Goal: Transaction & Acquisition: Purchase product/service

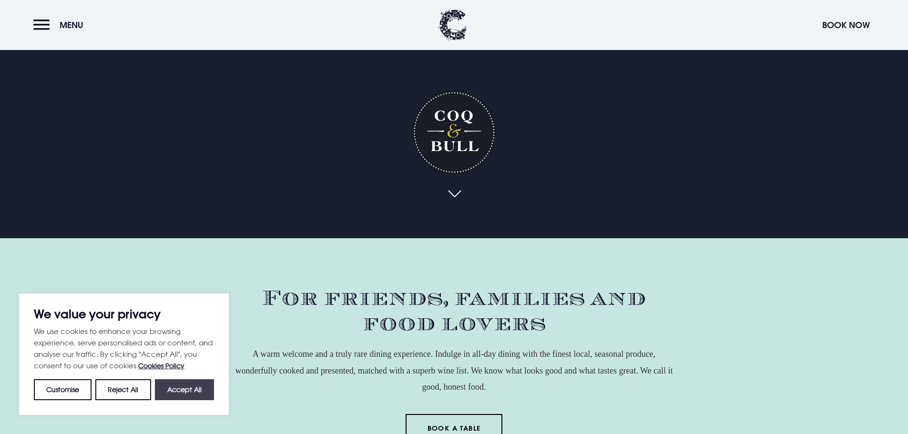
click at [189, 393] on button "Accept All" at bounding box center [184, 389] width 59 height 21
checkbox input "true"
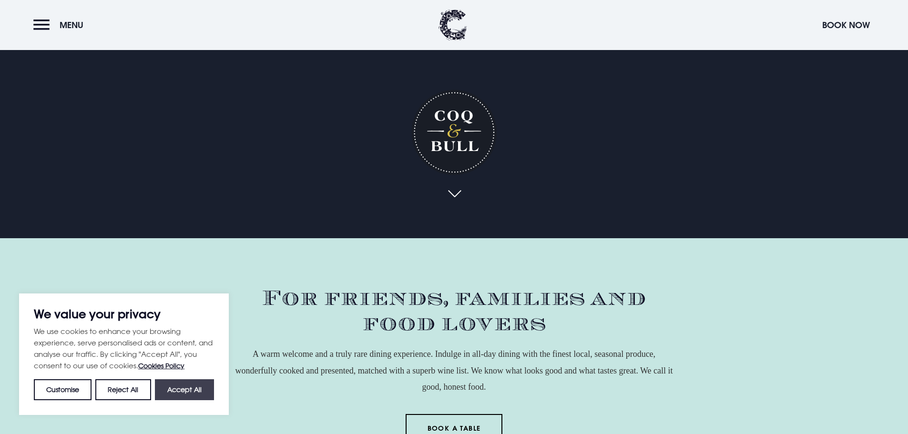
checkbox input "true"
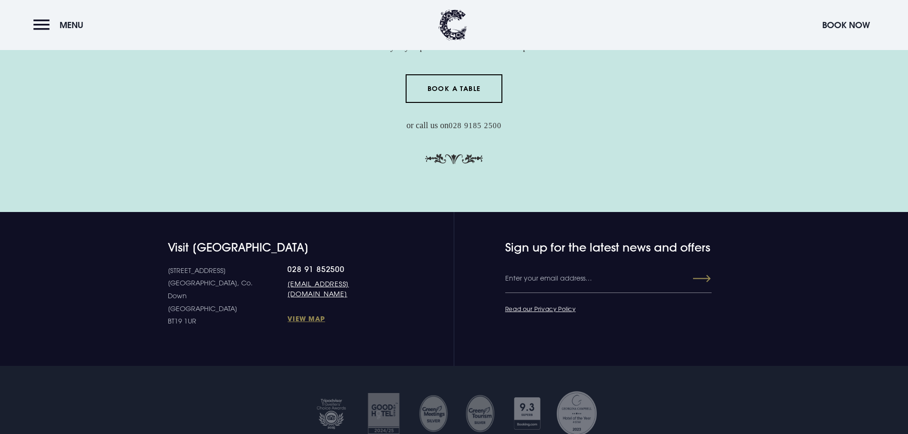
scroll to position [2906, 0]
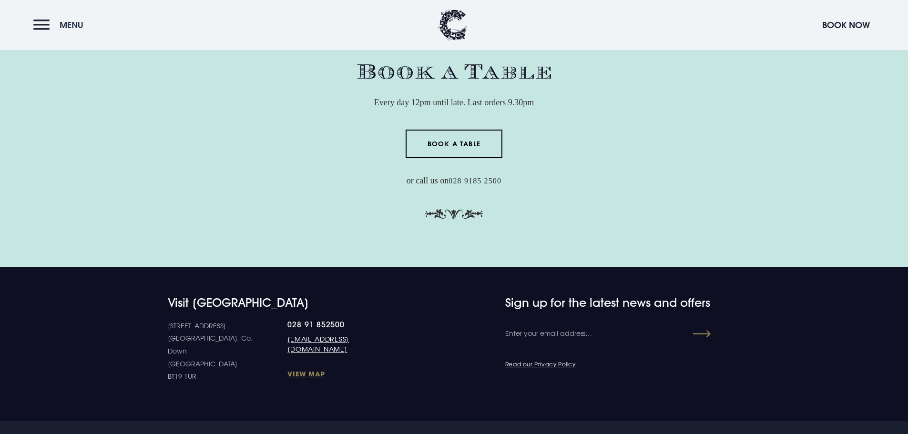
click at [45, 24] on button "Menu" at bounding box center [60, 25] width 55 height 20
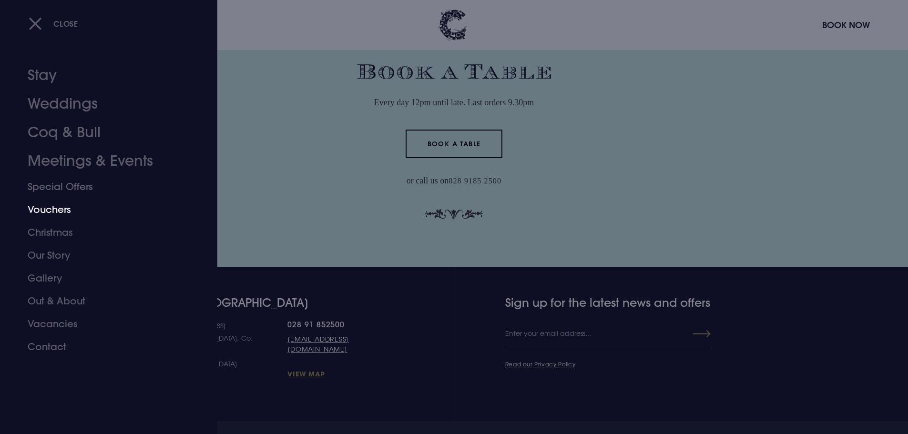
click at [54, 211] on link "Vouchers" at bounding box center [103, 209] width 151 height 23
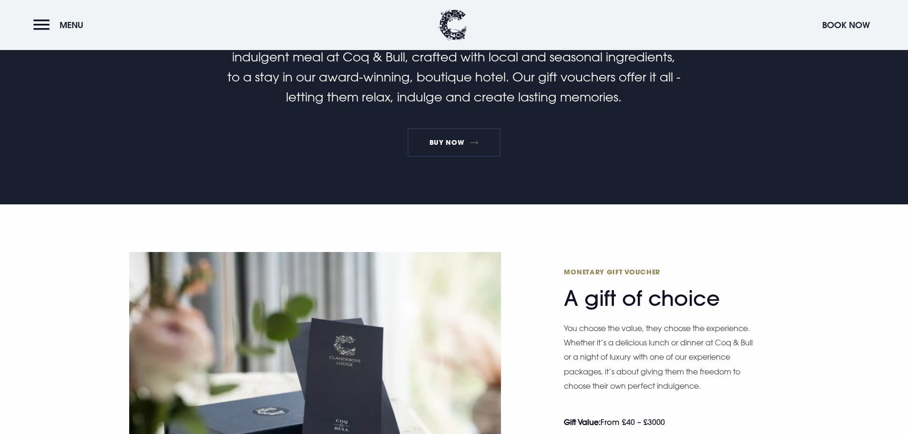
scroll to position [572, 0]
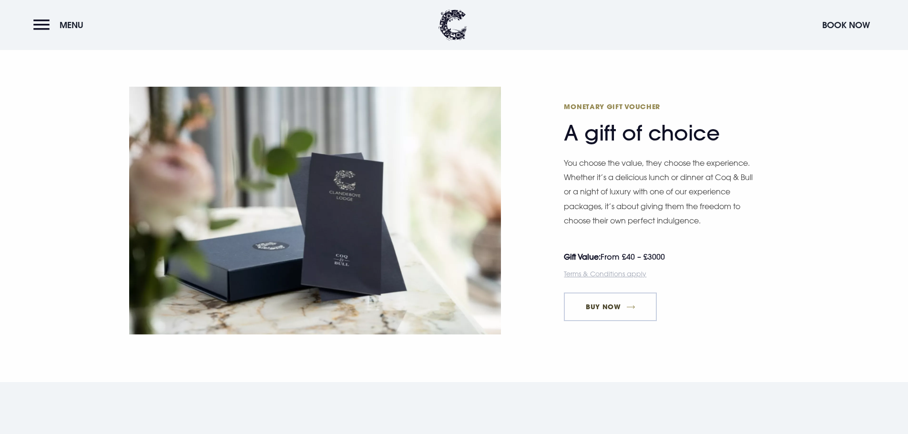
click at [606, 299] on link "Buy Now" at bounding box center [610, 307] width 93 height 29
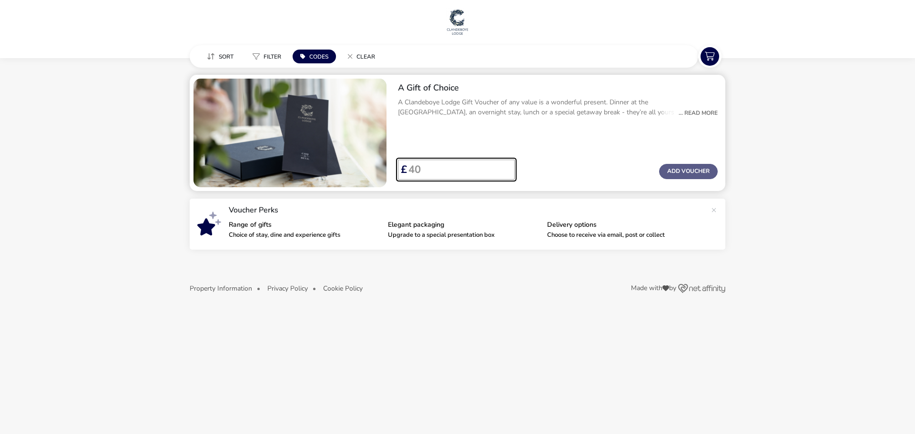
click at [432, 166] on input "Voucher Price" at bounding box center [457, 170] width 100 height 20
click at [500, 165] on input "40" at bounding box center [457, 170] width 100 height 20
click at [506, 178] on input "40" at bounding box center [457, 170] width 100 height 20
click at [506, 167] on input "41" at bounding box center [457, 170] width 100 height 20
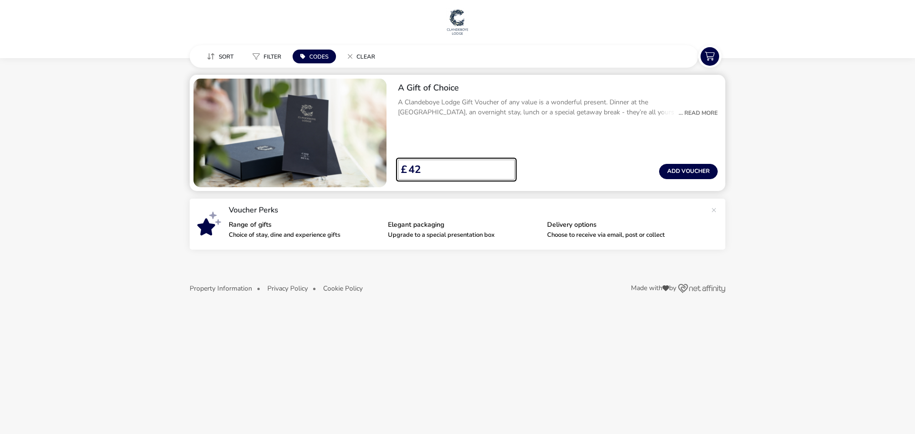
click at [506, 167] on input "42" at bounding box center [457, 170] width 100 height 20
click at [506, 167] on input "43" at bounding box center [457, 170] width 100 height 20
click at [506, 167] on input "44" at bounding box center [457, 170] width 100 height 20
click at [506, 167] on input "45" at bounding box center [457, 170] width 100 height 20
click at [506, 167] on input "46" at bounding box center [457, 170] width 100 height 20
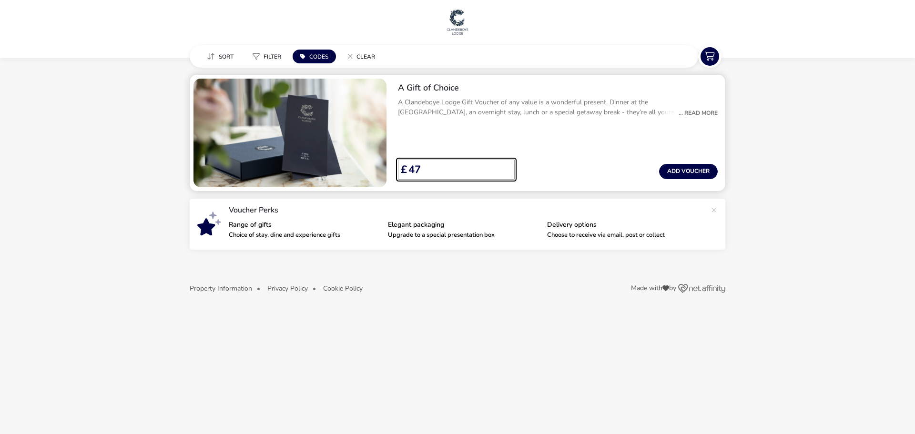
click at [506, 167] on input "47" at bounding box center [457, 170] width 100 height 20
click at [506, 167] on input "48" at bounding box center [457, 170] width 100 height 20
click at [506, 167] on input "49" at bounding box center [457, 170] width 100 height 20
click at [506, 167] on input "50" at bounding box center [457, 170] width 100 height 20
click at [506, 167] on input "51" at bounding box center [457, 170] width 100 height 20
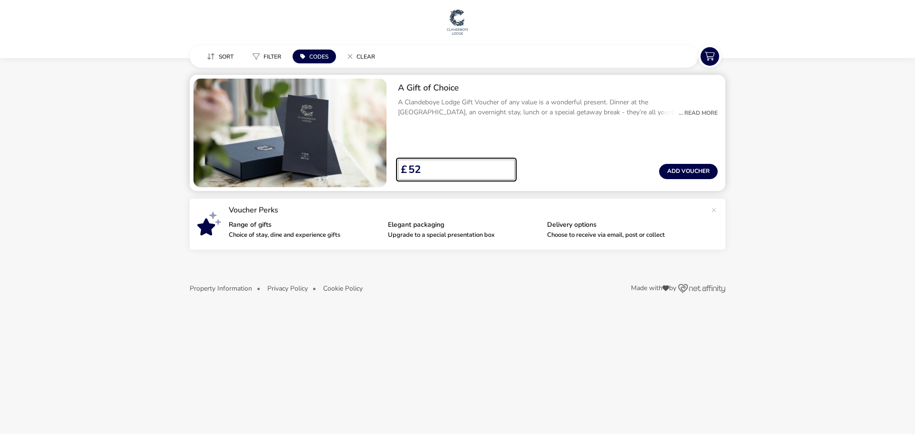
click at [506, 167] on input "52" at bounding box center [457, 170] width 100 height 20
click at [506, 167] on input "53" at bounding box center [457, 170] width 100 height 20
click at [506, 167] on input "54" at bounding box center [457, 170] width 100 height 20
click at [506, 167] on input "55" at bounding box center [457, 170] width 100 height 20
click at [506, 167] on input "56" at bounding box center [457, 170] width 100 height 20
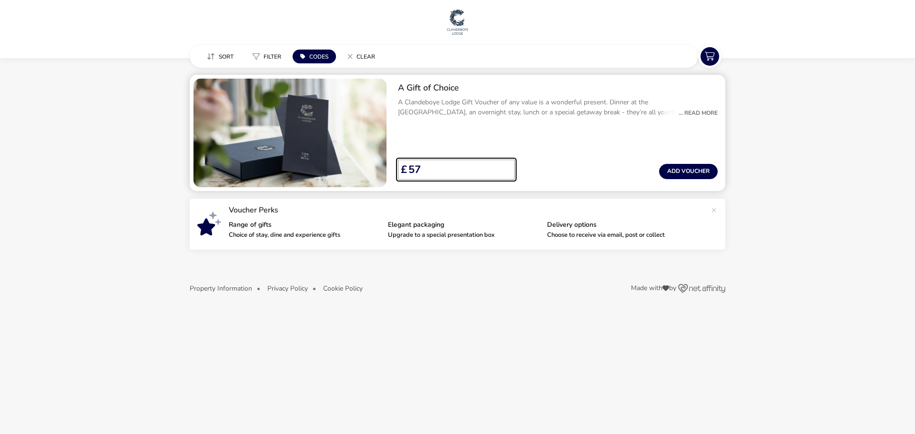
click at [506, 167] on input "57" at bounding box center [457, 170] width 100 height 20
click at [506, 167] on input "58" at bounding box center [457, 170] width 100 height 20
click at [506, 167] on input "59" at bounding box center [457, 170] width 100 height 20
click at [506, 167] on input "60" at bounding box center [457, 170] width 100 height 20
click at [506, 167] on input "61" at bounding box center [457, 170] width 100 height 20
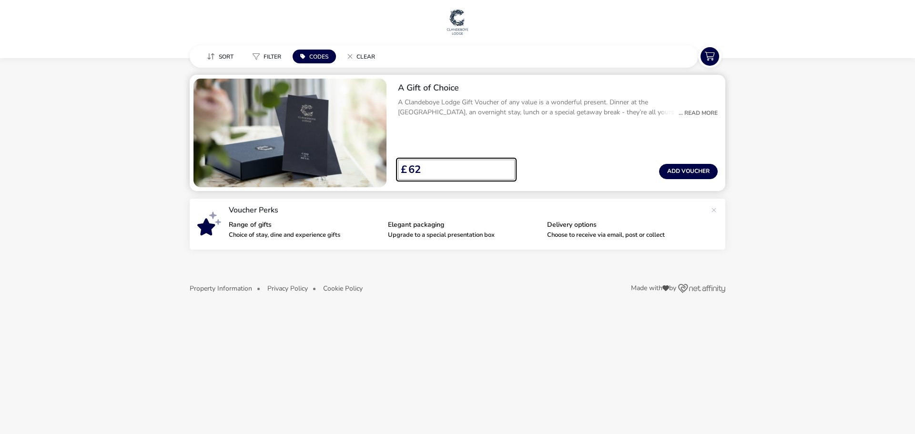
click at [506, 167] on input "62" at bounding box center [457, 170] width 100 height 20
click at [506, 167] on input "63" at bounding box center [457, 170] width 100 height 20
click at [506, 167] on input "64" at bounding box center [457, 170] width 100 height 20
click at [506, 167] on input "65" at bounding box center [457, 170] width 100 height 20
click at [506, 167] on input "66" at bounding box center [457, 170] width 100 height 20
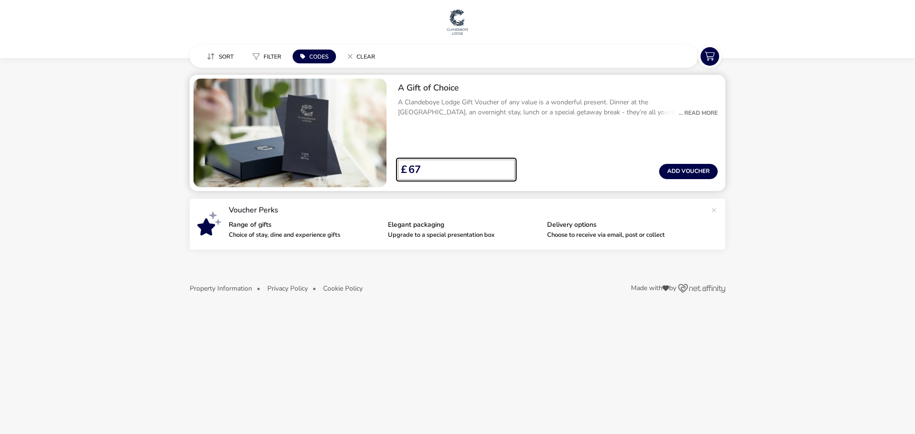
click at [506, 167] on input "67" at bounding box center [457, 170] width 100 height 20
click at [506, 167] on input "68" at bounding box center [457, 170] width 100 height 20
click at [506, 167] on input "69" at bounding box center [457, 170] width 100 height 20
click at [506, 167] on input "70" at bounding box center [457, 170] width 100 height 20
click at [506, 167] on input "71" at bounding box center [457, 170] width 100 height 20
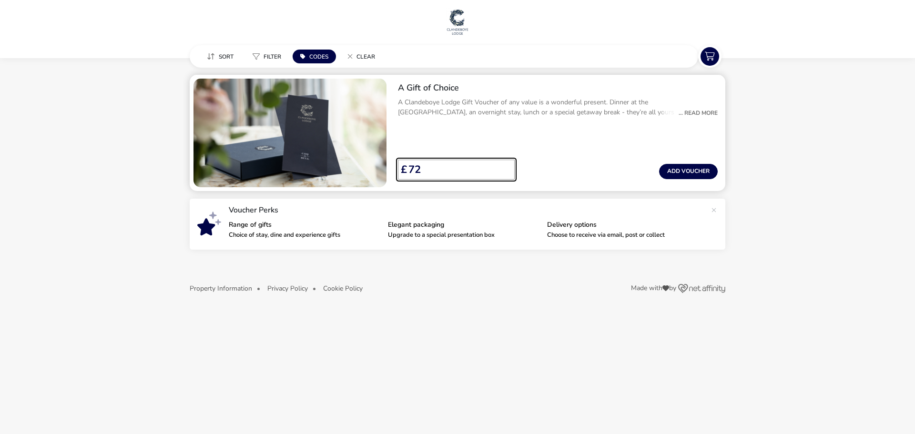
click at [506, 167] on input "72" at bounding box center [457, 170] width 100 height 20
click at [506, 167] on input "73" at bounding box center [457, 170] width 100 height 20
click at [506, 167] on input "74" at bounding box center [457, 170] width 100 height 20
click at [506, 167] on input "75" at bounding box center [457, 170] width 100 height 20
click at [506, 167] on input "76" at bounding box center [457, 170] width 100 height 20
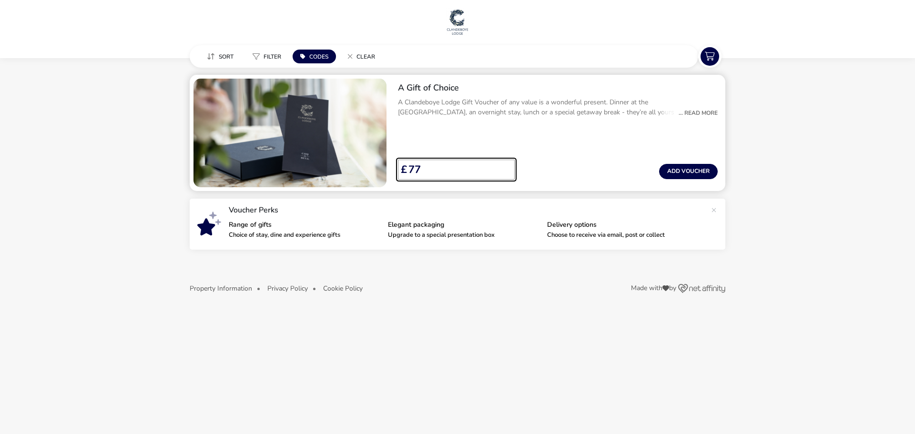
click at [506, 167] on input "77" at bounding box center [457, 170] width 100 height 20
click at [506, 167] on input "78" at bounding box center [457, 170] width 100 height 20
click at [506, 167] on input "79" at bounding box center [457, 170] width 100 height 20
click at [506, 167] on input "80" at bounding box center [457, 170] width 100 height 20
click at [506, 167] on input "81" at bounding box center [457, 170] width 100 height 20
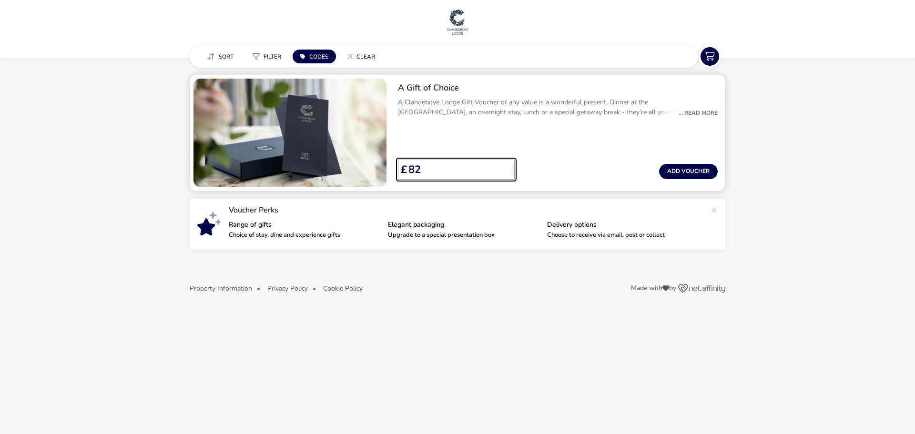
click at [506, 167] on input "82" at bounding box center [457, 170] width 100 height 20
click at [506, 167] on input "83" at bounding box center [457, 170] width 100 height 20
click at [506, 167] on input "84" at bounding box center [457, 170] width 100 height 20
click at [506, 167] on input "85" at bounding box center [457, 170] width 100 height 20
click at [506, 167] on input "86" at bounding box center [457, 170] width 100 height 20
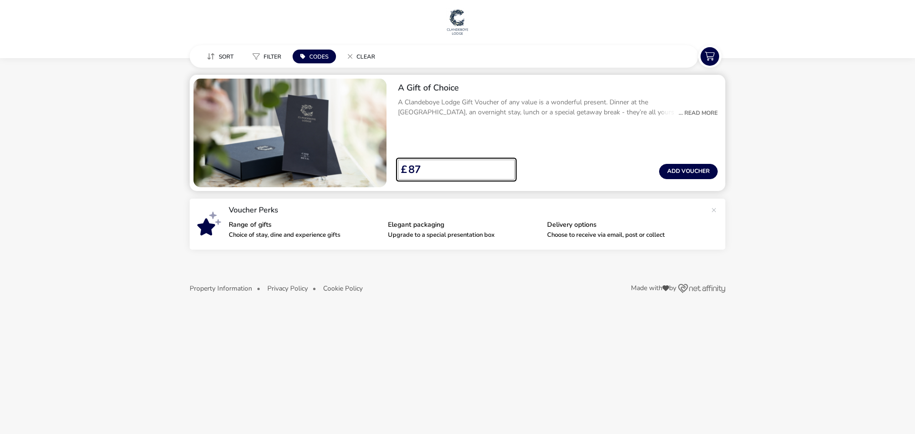
click at [506, 167] on input "87" at bounding box center [457, 170] width 100 height 20
click at [506, 167] on input "88" at bounding box center [457, 170] width 100 height 20
click at [506, 167] on input "89" at bounding box center [457, 170] width 100 height 20
click at [506, 167] on input "90" at bounding box center [457, 170] width 100 height 20
click at [506, 167] on input "91" at bounding box center [457, 170] width 100 height 20
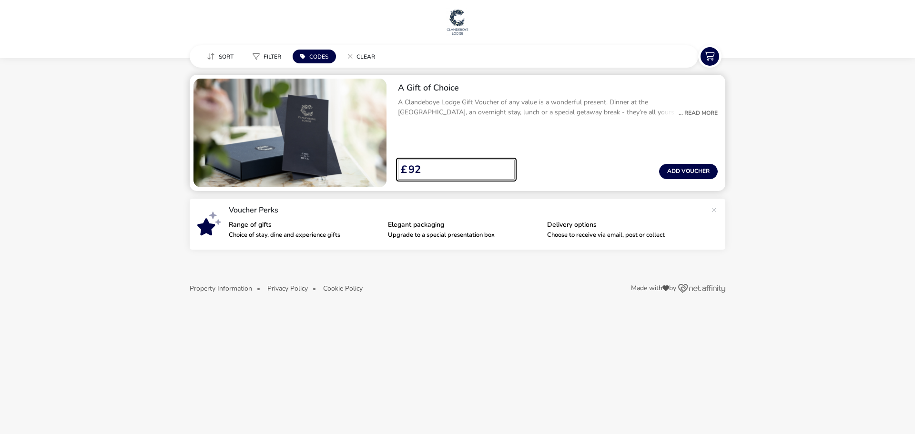
click at [506, 167] on input "92" at bounding box center [457, 170] width 100 height 20
click at [506, 167] on input "93" at bounding box center [457, 170] width 100 height 20
click at [506, 167] on input "94" at bounding box center [457, 170] width 100 height 20
click at [506, 167] on input "95" at bounding box center [457, 170] width 100 height 20
click at [506, 167] on input "96" at bounding box center [457, 170] width 100 height 20
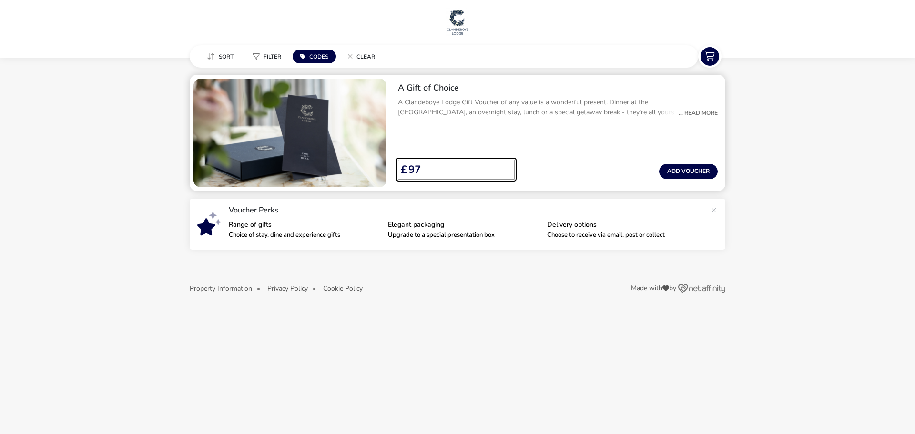
click at [506, 167] on input "97" at bounding box center [457, 170] width 100 height 20
click at [506, 167] on input "98" at bounding box center [457, 170] width 100 height 20
click at [506, 167] on input "99" at bounding box center [457, 170] width 100 height 20
type input "100"
click at [506, 167] on input "100" at bounding box center [457, 170] width 100 height 20
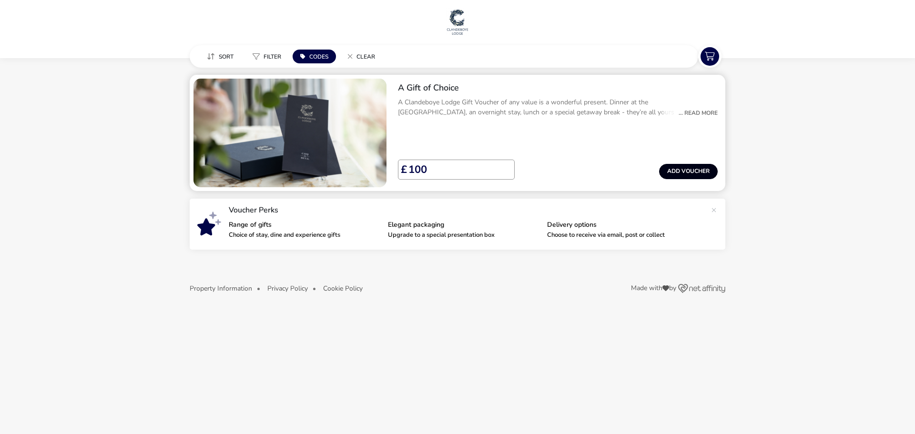
click at [688, 167] on button "Add Voucher" at bounding box center [688, 171] width 59 height 15
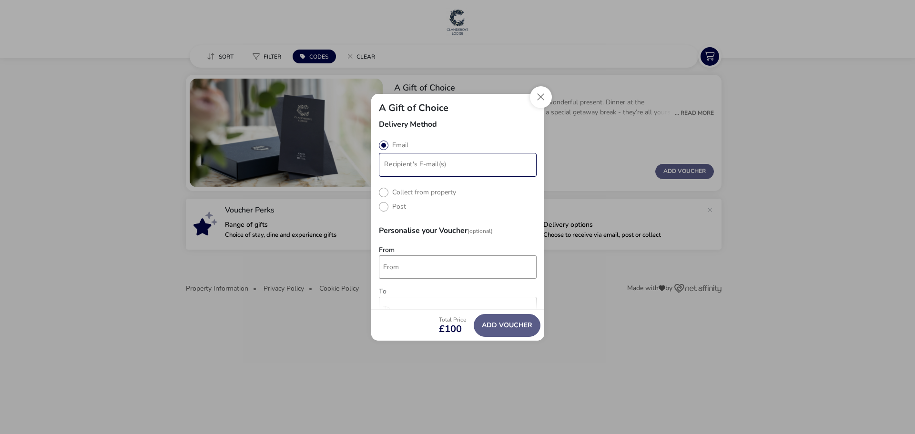
click at [414, 175] on ul "modalAddVoucherInfo" at bounding box center [458, 165] width 158 height 24
click at [390, 206] on label "Post" at bounding box center [392, 206] width 27 height 9
radio input "true"
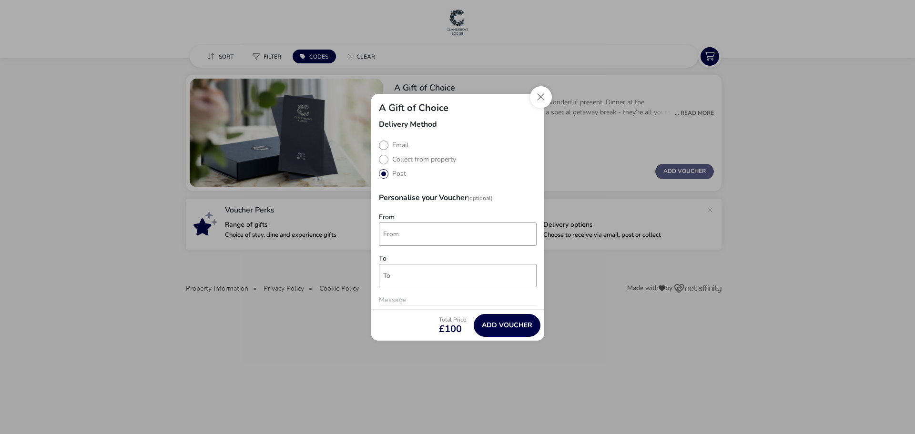
click at [397, 149] on label "Email" at bounding box center [394, 145] width 30 height 9
radio input "true"
radio input "false"
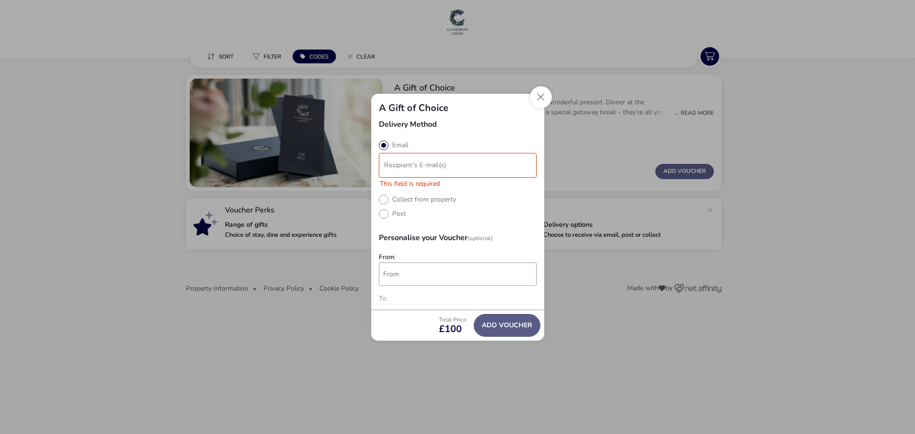
click at [415, 164] on input "modalAddVoucherInfo" at bounding box center [458, 165] width 154 height 20
click at [410, 162] on input "modalAddVoucherInfo" at bounding box center [458, 165] width 154 height 20
type input "abbie@nitravelnews.com"
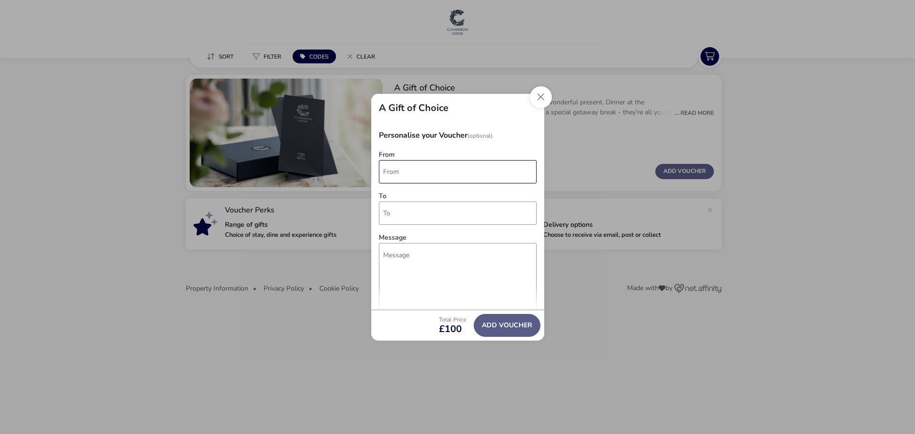
click at [417, 179] on input "From" at bounding box center [458, 171] width 158 height 23
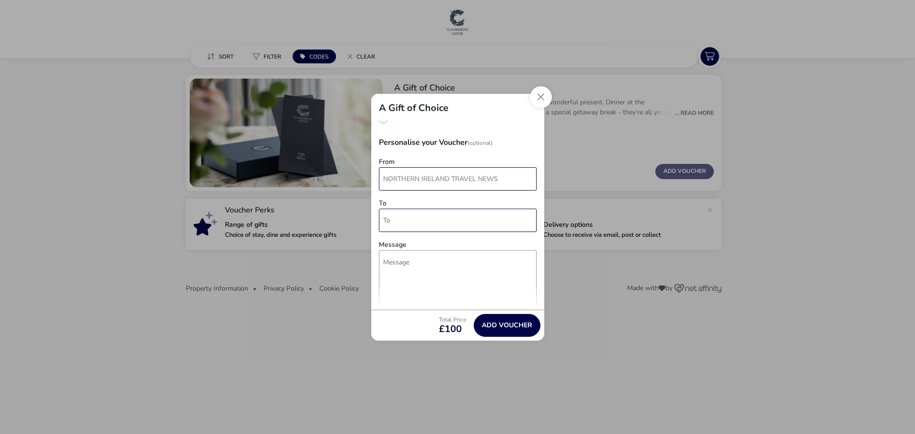
type input "NORTHERN IRELAND TRAVEL NEWS"
click at [427, 217] on input "To" at bounding box center [458, 220] width 158 height 23
type input "Ashleigh & Stuart"
click at [437, 265] on textarea "Message" at bounding box center [458, 294] width 158 height 88
click at [476, 279] on textarea "Congratulations!" at bounding box center [458, 294] width 158 height 88
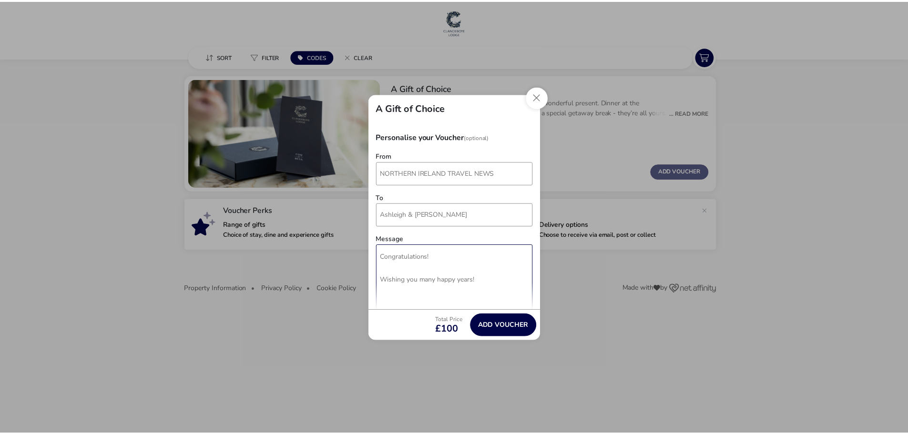
scroll to position [143, 0]
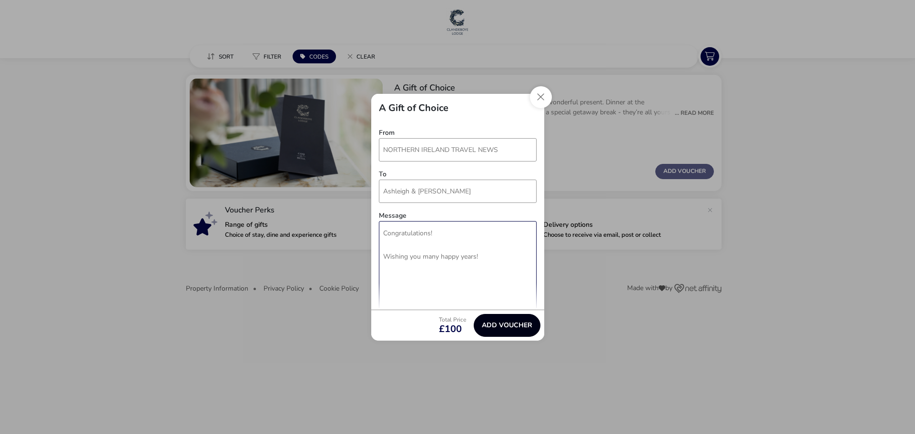
type textarea "Congratulations! Wishing you many happy years!"
click at [506, 326] on button "Add Voucher" at bounding box center [507, 325] width 67 height 23
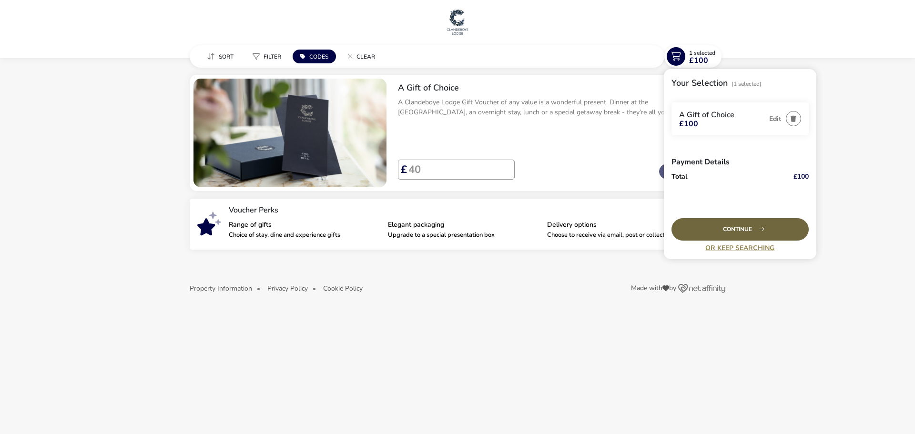
click at [752, 237] on div "Continue" at bounding box center [739, 229] width 137 height 22
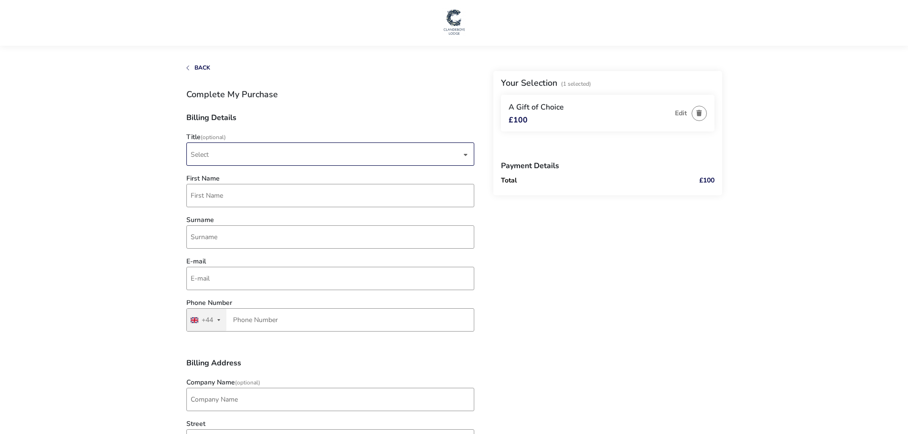
click at [257, 157] on span "Select" at bounding box center [326, 154] width 271 height 22
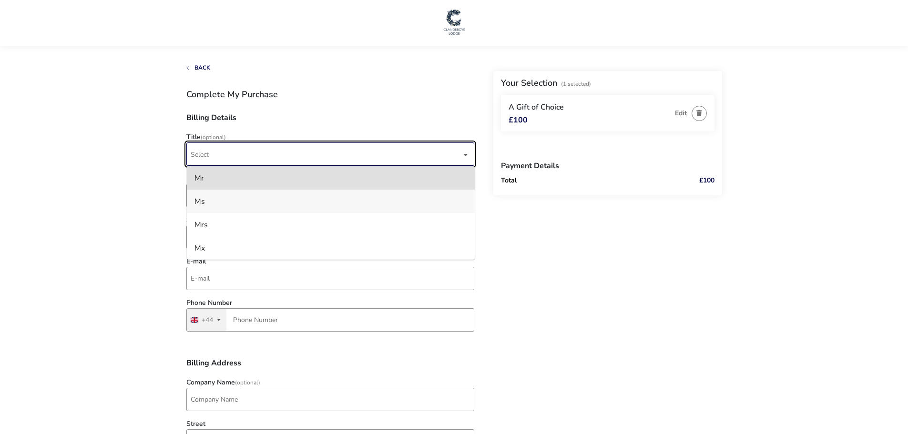
click at [267, 204] on li "Ms" at bounding box center [331, 201] width 288 height 23
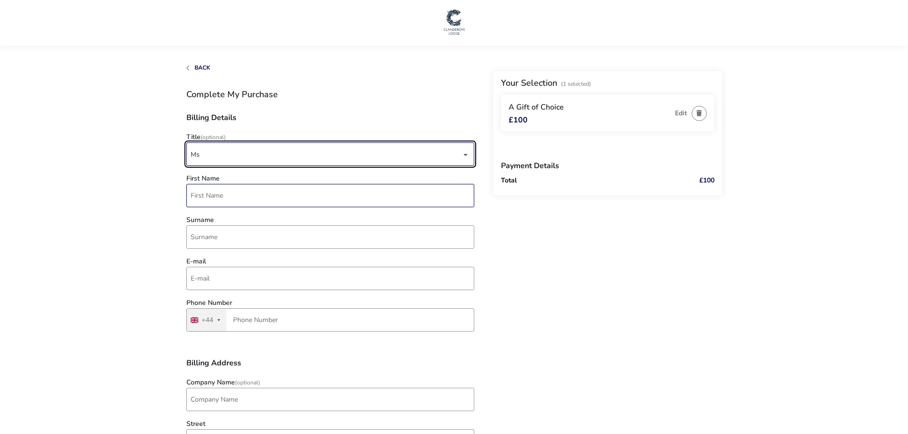
click at [293, 192] on input "First Name" at bounding box center [330, 195] width 288 height 23
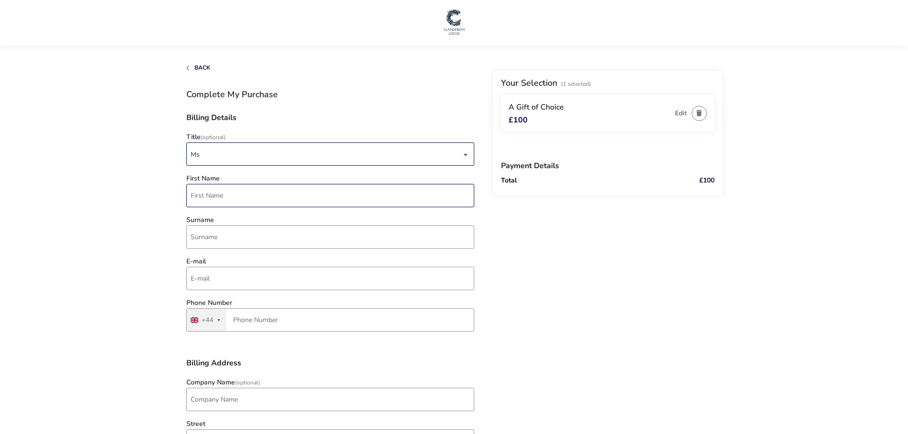
type input "Abbie"
type input "Stothers"
type input "abbie@nitravelnews.com"
type input "7577 258583"
type input "NI TRAVEL NEWS"
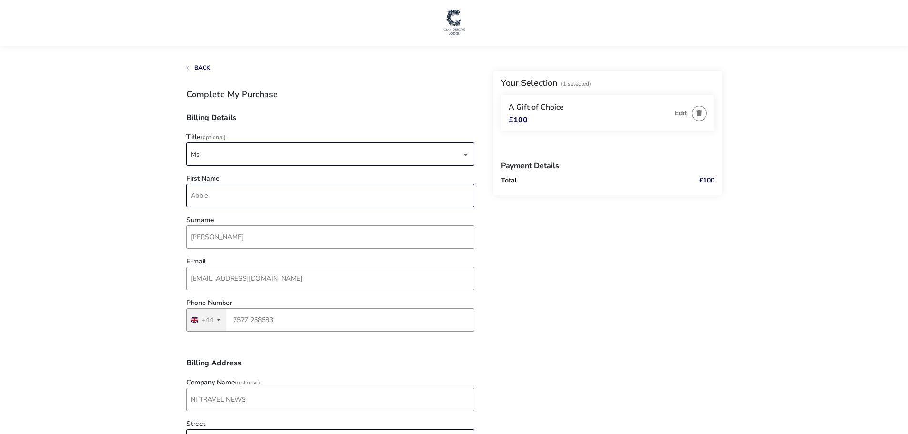
type input "2B Pavilions Office Park, Holywood"
type input "Belfast"
type input "BT18 9JQ"
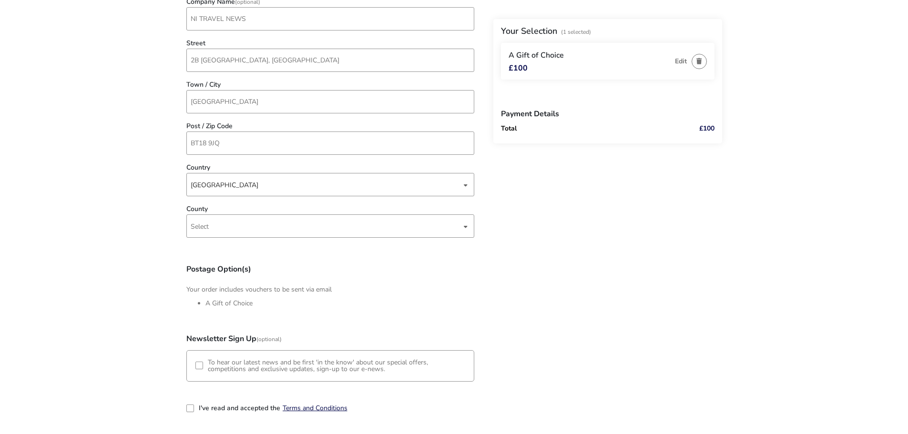
scroll to position [381, 0]
click at [288, 224] on span "Select" at bounding box center [326, 225] width 271 height 22
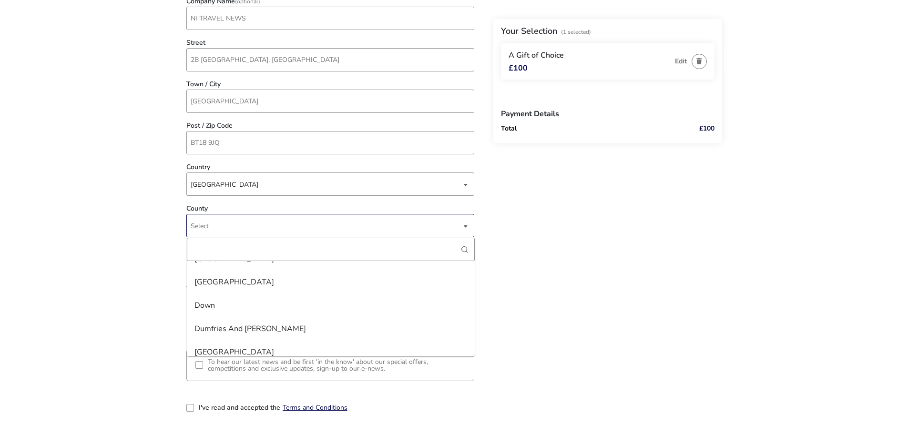
scroll to position [715, 0]
click at [246, 269] on li "Dorset" at bounding box center [331, 258] width 288 height 23
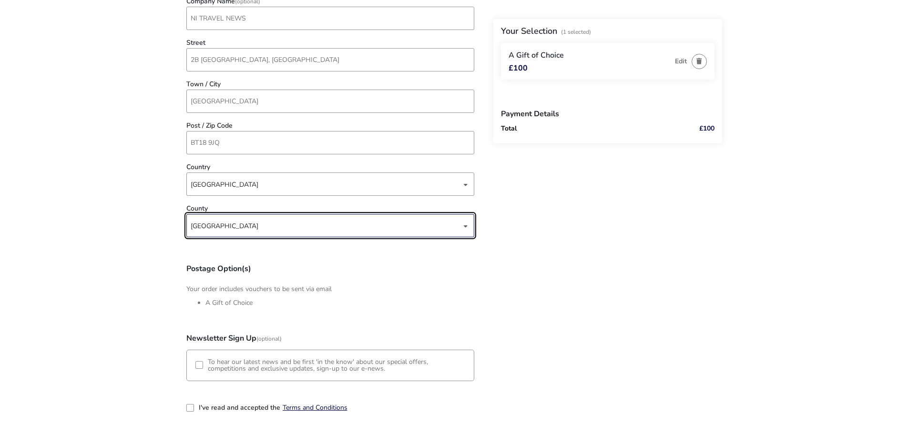
click at [243, 228] on div "Dorset" at bounding box center [326, 225] width 271 height 23
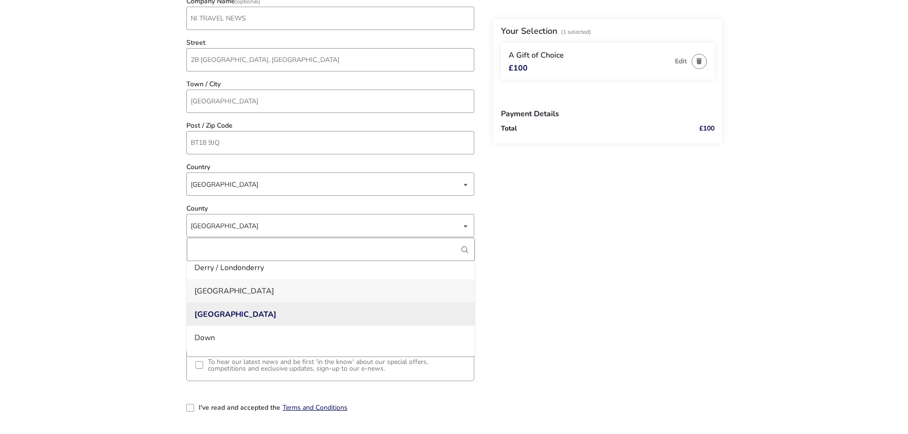
scroll to position [676, 0]
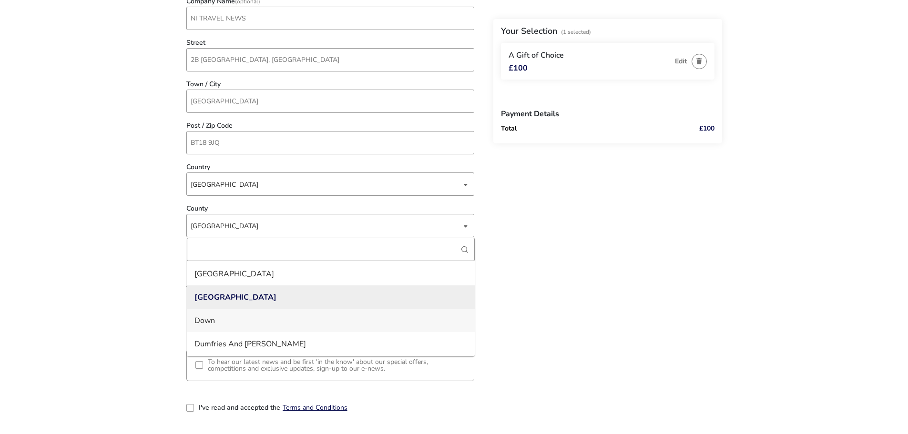
click at [231, 325] on li "Down" at bounding box center [331, 320] width 288 height 23
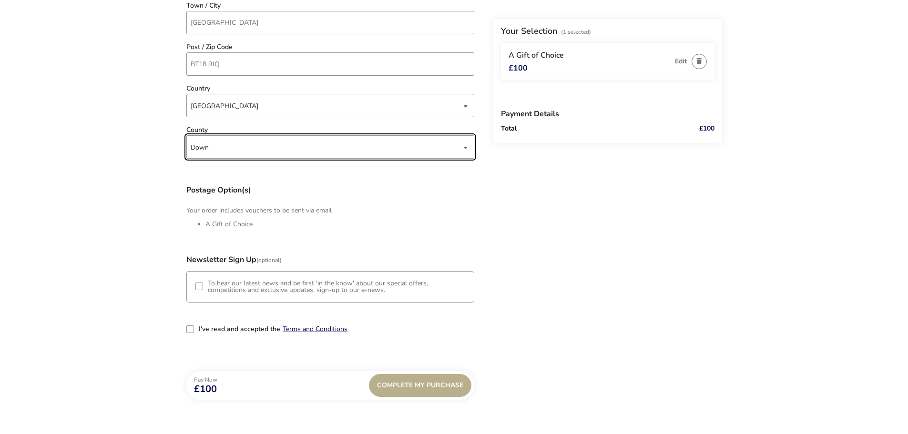
scroll to position [476, 0]
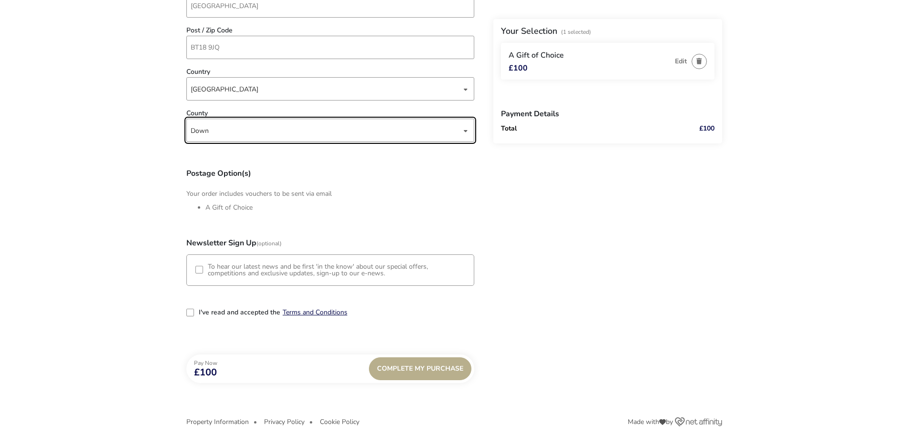
click at [189, 314] on div "3-term_condi" at bounding box center [190, 313] width 8 height 8
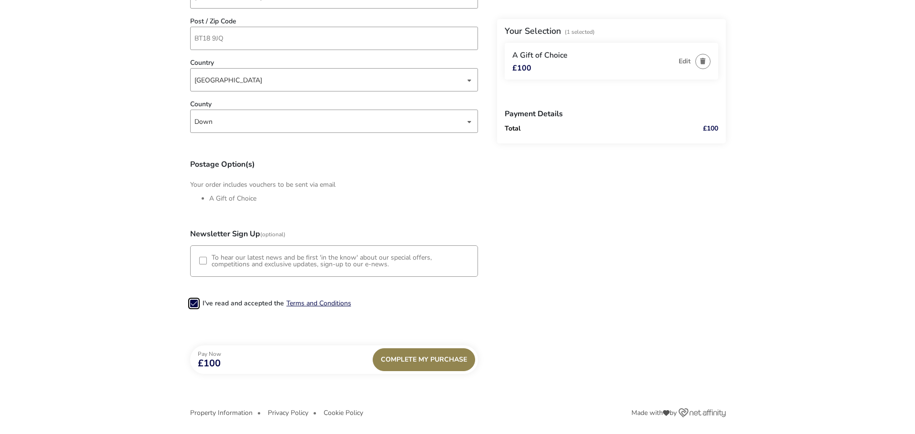
scroll to position [488, 0]
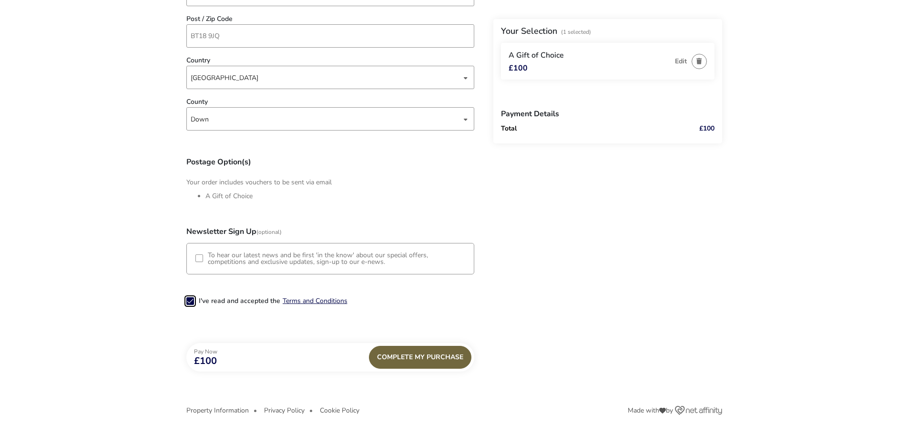
click at [410, 348] on div "Complete My Purchase" at bounding box center [420, 357] width 102 height 23
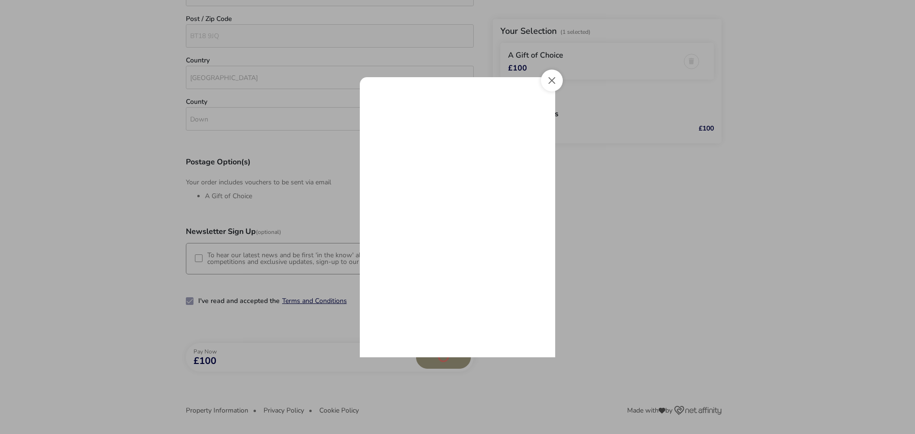
scroll to position [0, 0]
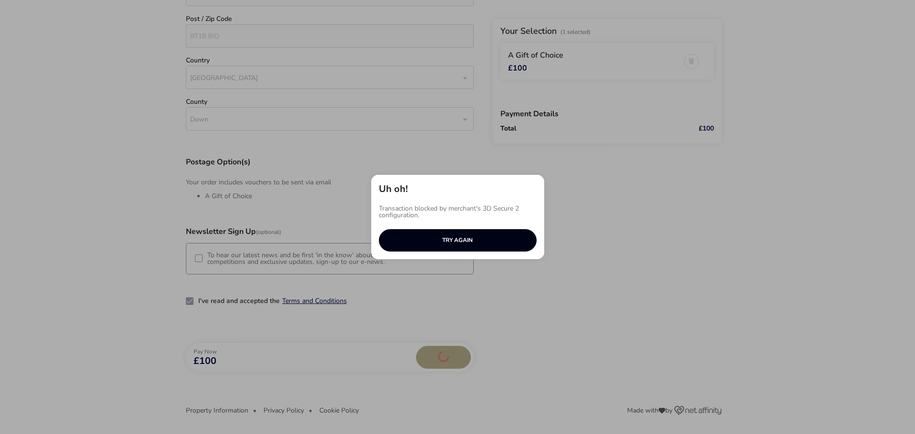
click at [452, 235] on button "TRY AGAIN" at bounding box center [458, 240] width 158 height 22
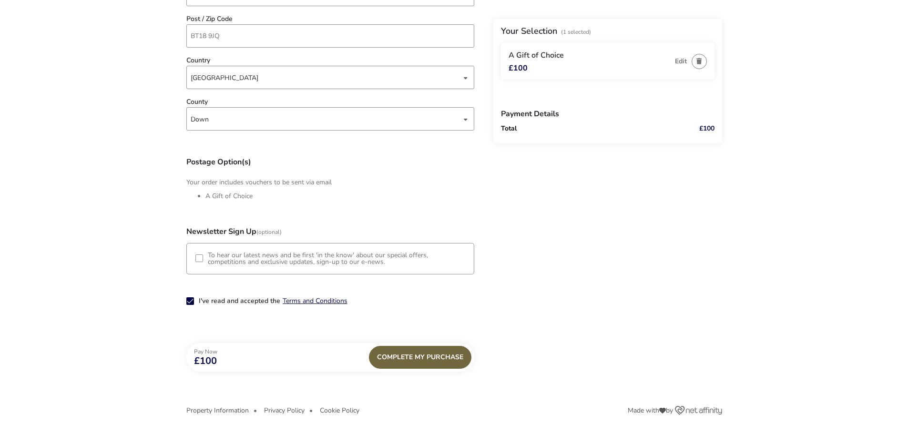
click at [449, 358] on div "Complete My Purchase" at bounding box center [420, 357] width 102 height 23
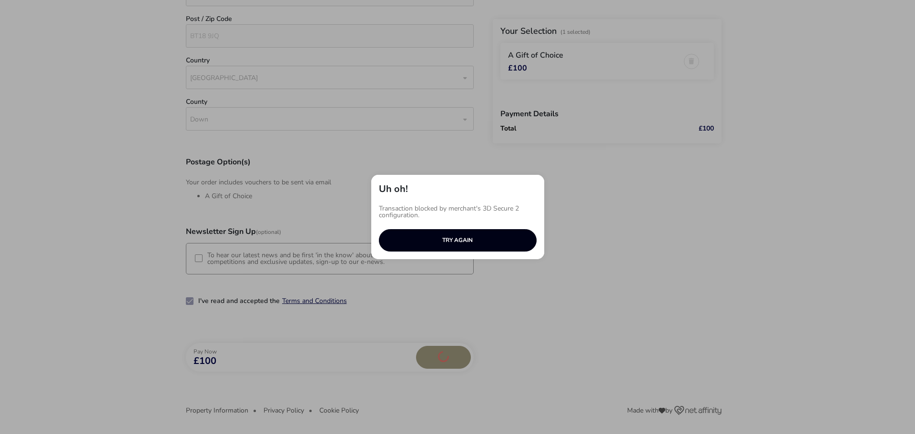
click at [451, 243] on button "TRY AGAIN" at bounding box center [458, 240] width 158 height 22
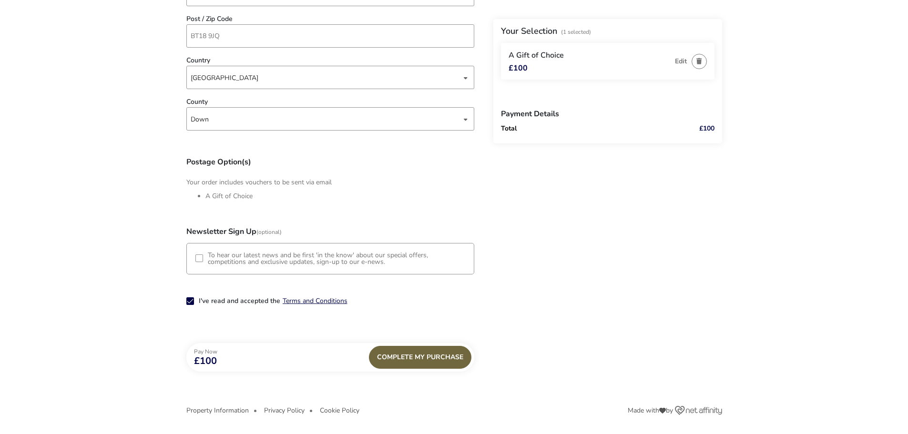
click at [458, 347] on div "Complete My Purchase" at bounding box center [420, 357] width 102 height 23
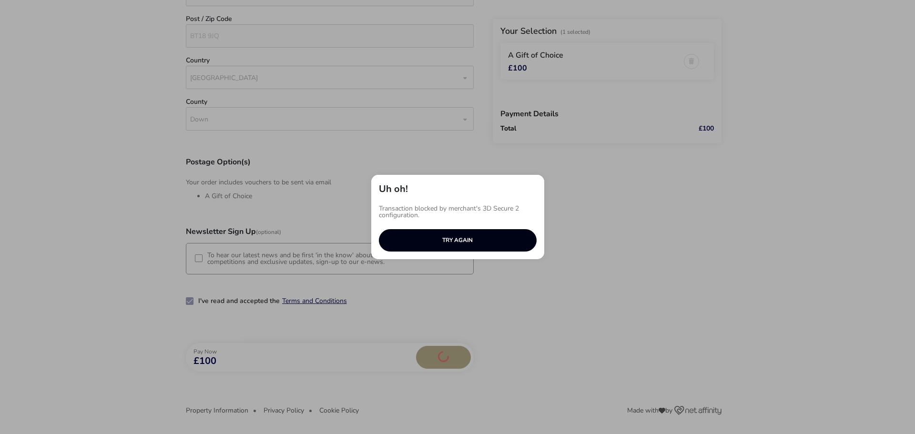
click at [471, 233] on button "TRY AGAIN" at bounding box center [458, 240] width 158 height 22
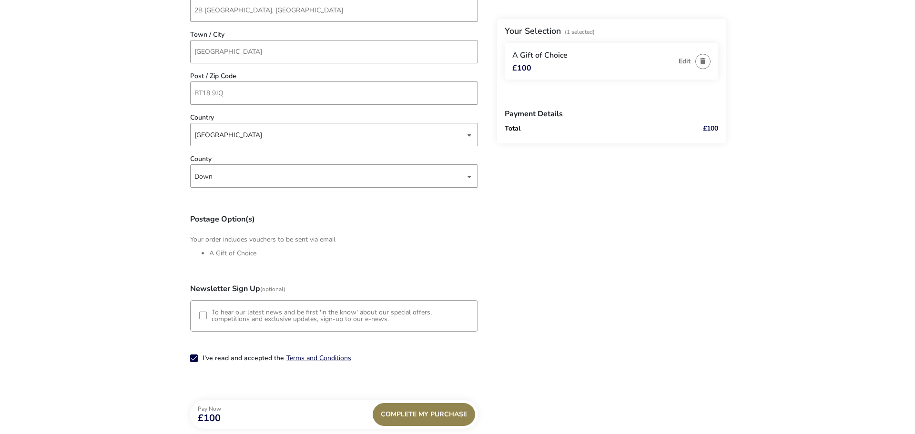
scroll to position [488, 0]
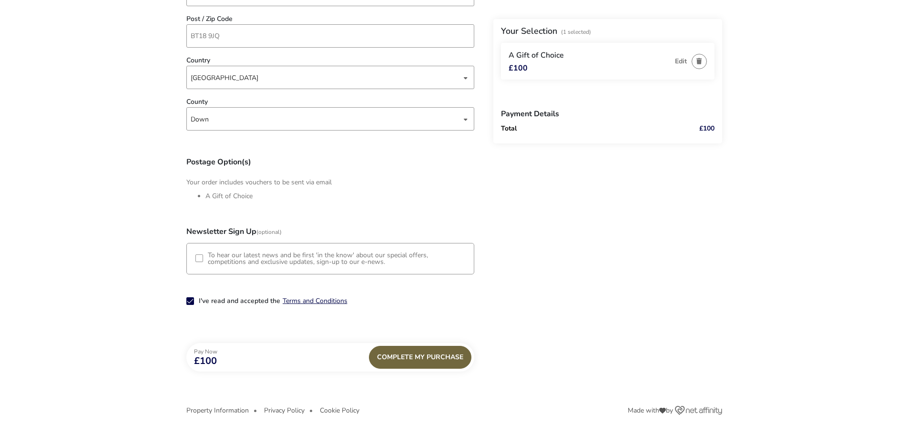
click at [405, 354] on div "Complete My Purchase" at bounding box center [420, 357] width 102 height 23
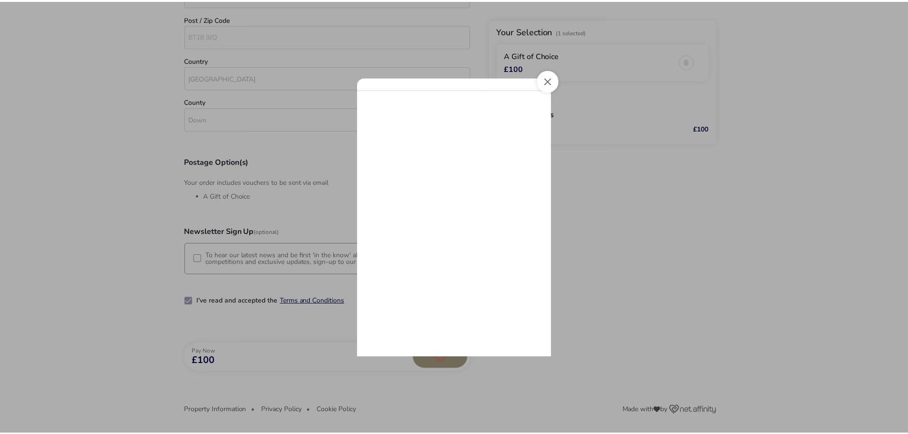
scroll to position [0, 0]
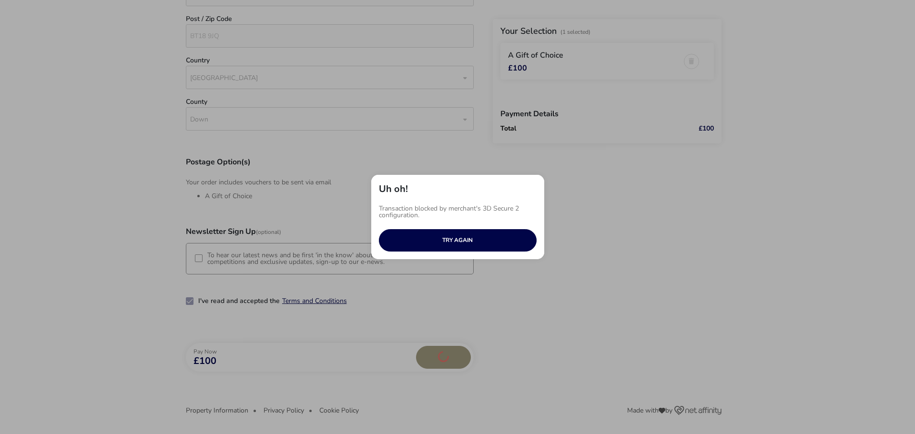
drag, startPoint x: 421, startPoint y: 218, endPoint x: 366, endPoint y: 202, distance: 56.4
click at [364, 202] on div "Uh oh! Transaction blocked by merchant's 3D Secure 2 configuration. TRY AGAIN" at bounding box center [458, 217] width 188 height 100
copy p "Transaction blocked by merchant's 3D Secure 2 configuration."
click at [488, 234] on button "TRY AGAIN" at bounding box center [458, 240] width 158 height 22
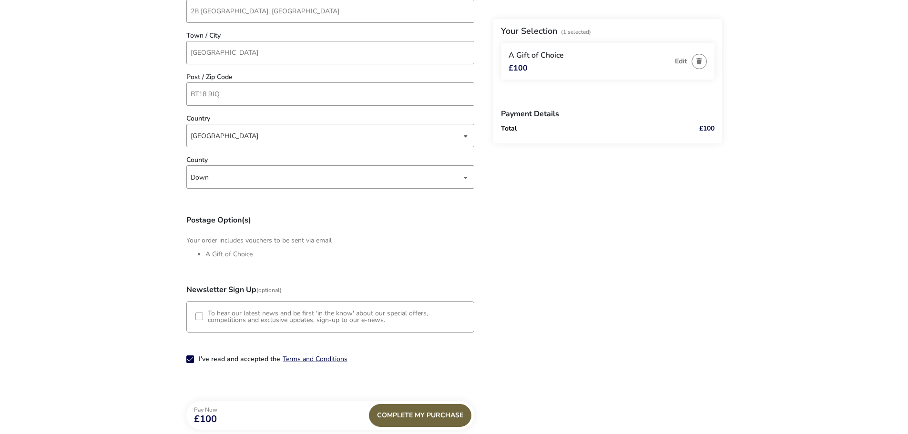
scroll to position [488, 0]
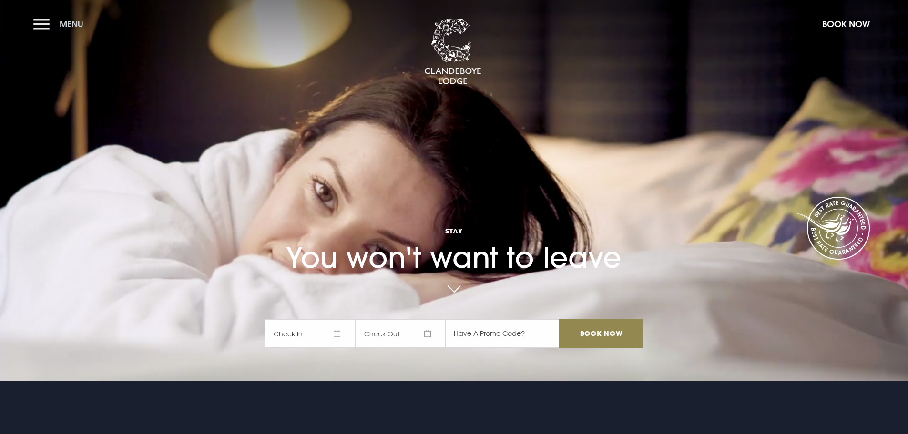
click at [35, 24] on button "Menu" at bounding box center [60, 24] width 55 height 20
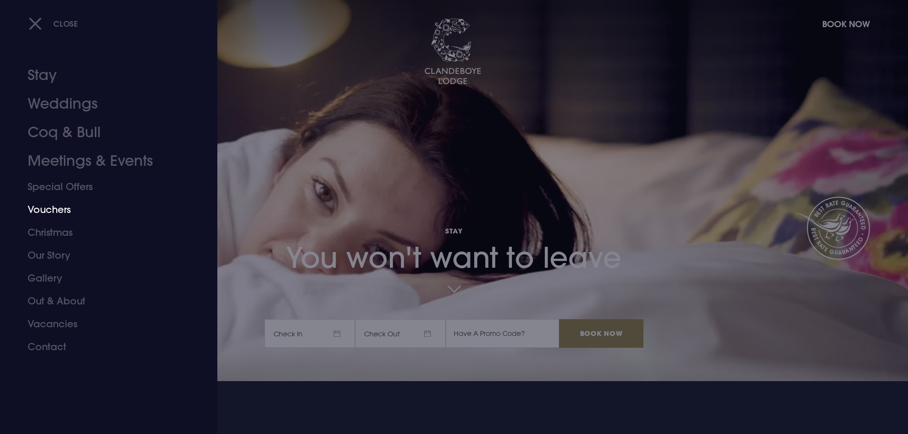
click at [54, 206] on link "Vouchers" at bounding box center [103, 209] width 151 height 23
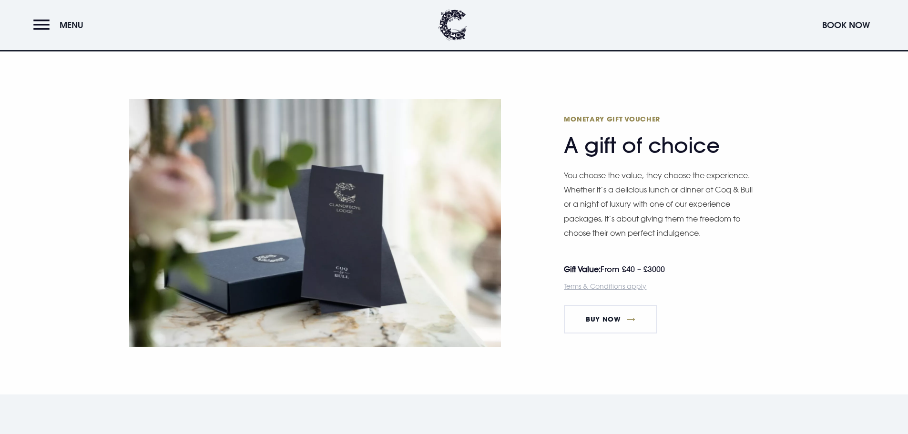
scroll to position [619, 0]
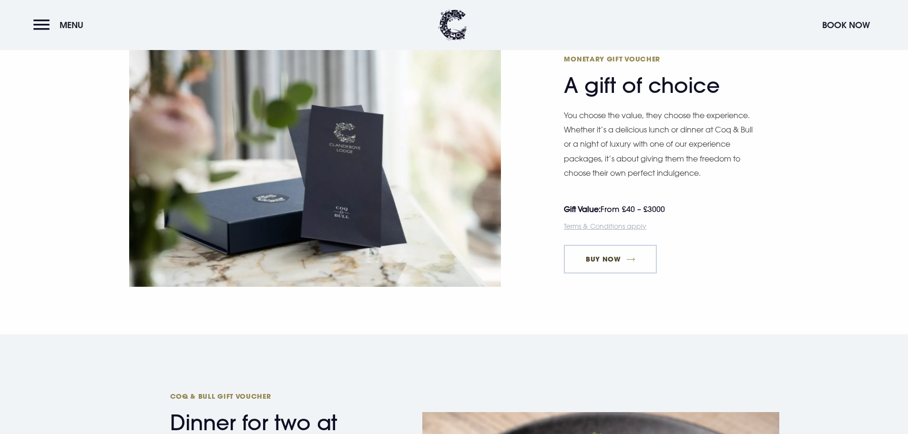
click at [627, 253] on link "Buy Now" at bounding box center [610, 259] width 93 height 29
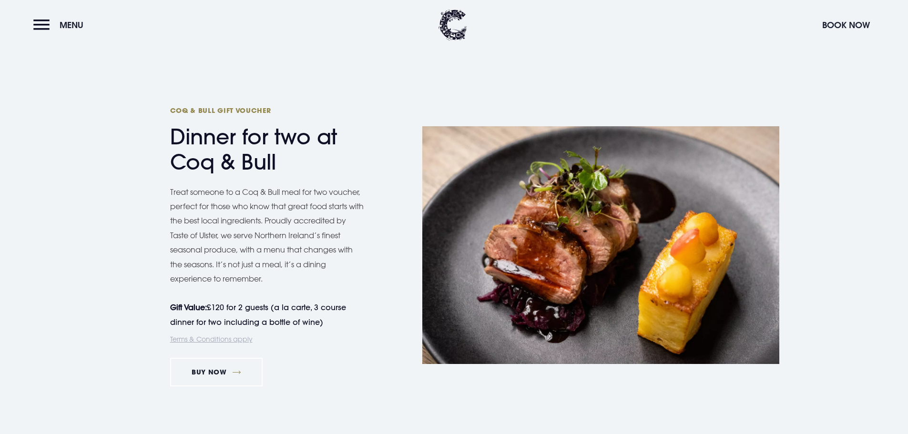
scroll to position [572, 0]
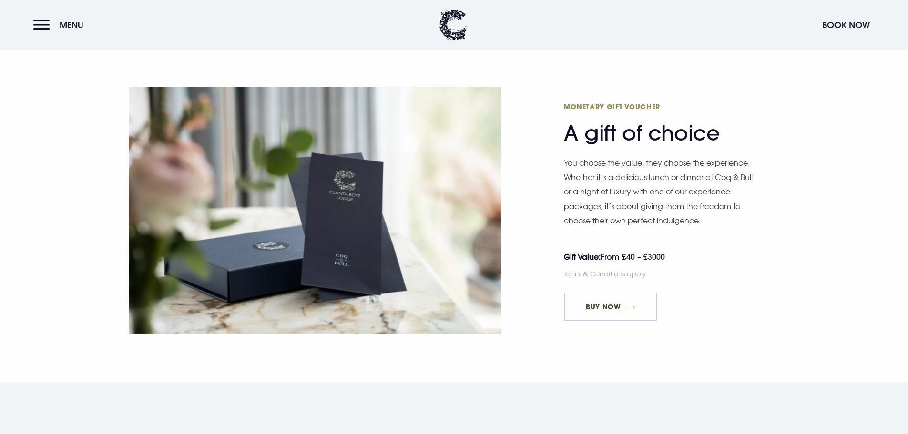
click at [652, 301] on link "Buy Now" at bounding box center [610, 307] width 93 height 29
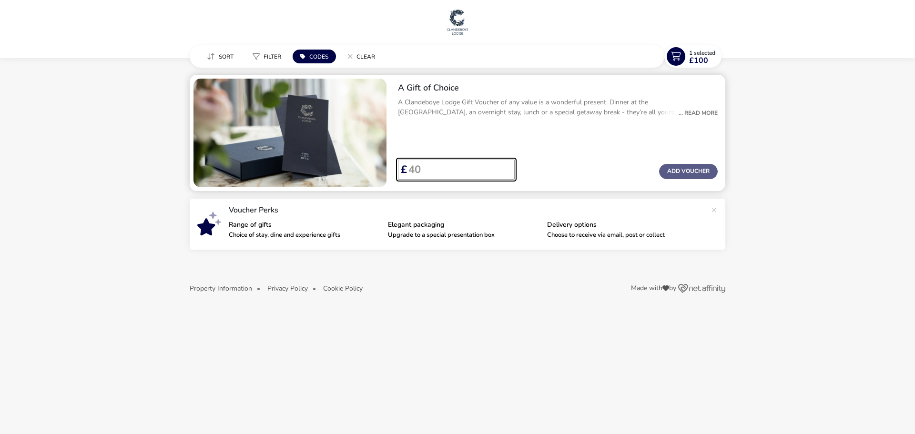
click at [494, 175] on input "Voucher Price" at bounding box center [457, 170] width 100 height 20
type input "100"
click at [688, 166] on button "Add Voucher" at bounding box center [688, 171] width 59 height 15
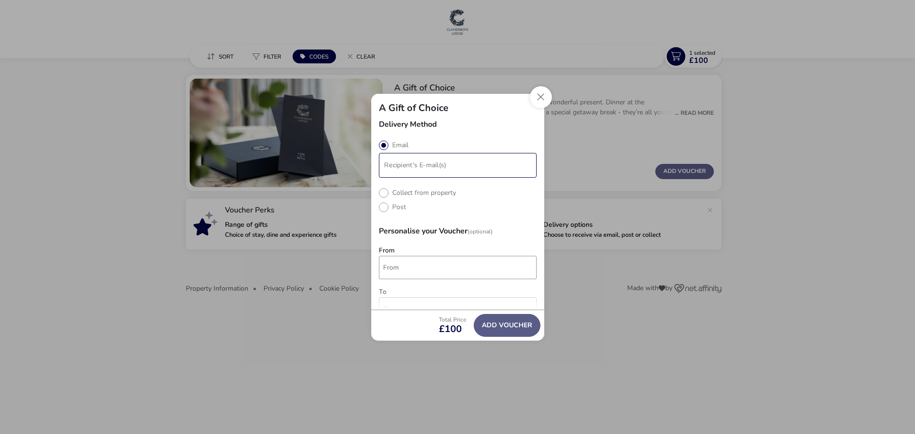
click at [415, 166] on input "modalAddVoucherInfo" at bounding box center [458, 165] width 154 height 20
type input "abbie@nitravelnews.com"
click at [423, 264] on div "Delivery Method Email Collect from property Post Personalise your Voucher (Opti…" at bounding box center [457, 215] width 173 height 189
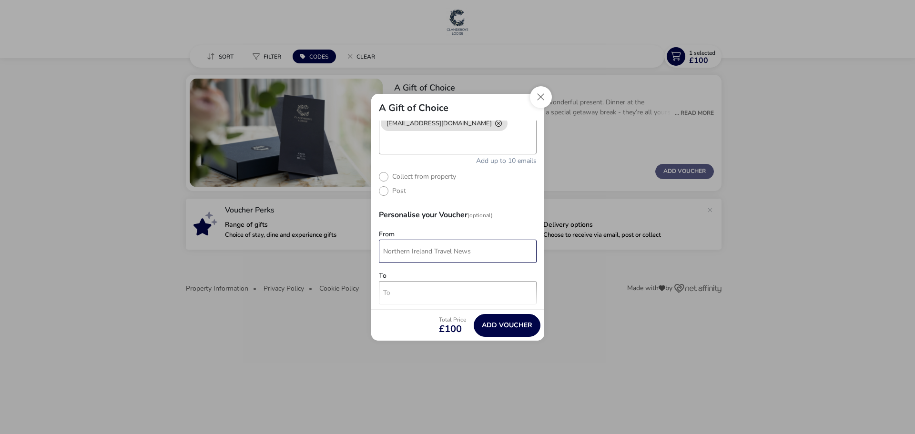
scroll to position [95, 0]
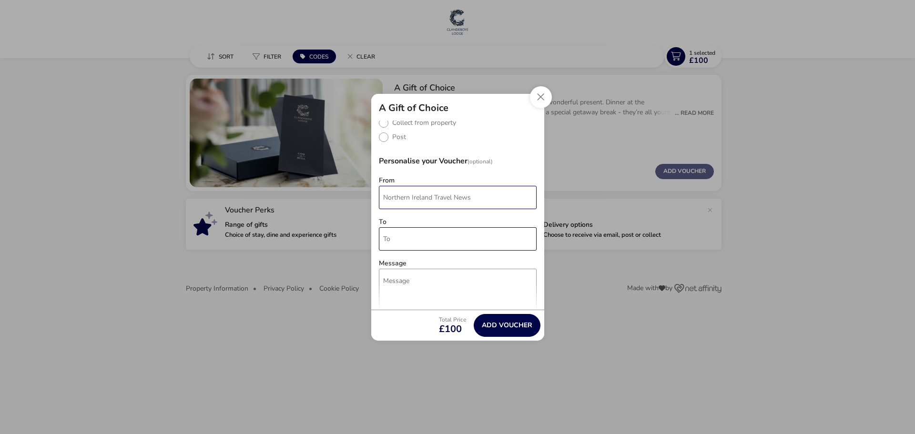
type input "Northern Ireland Travel News"
click at [423, 238] on input "To" at bounding box center [458, 238] width 158 height 23
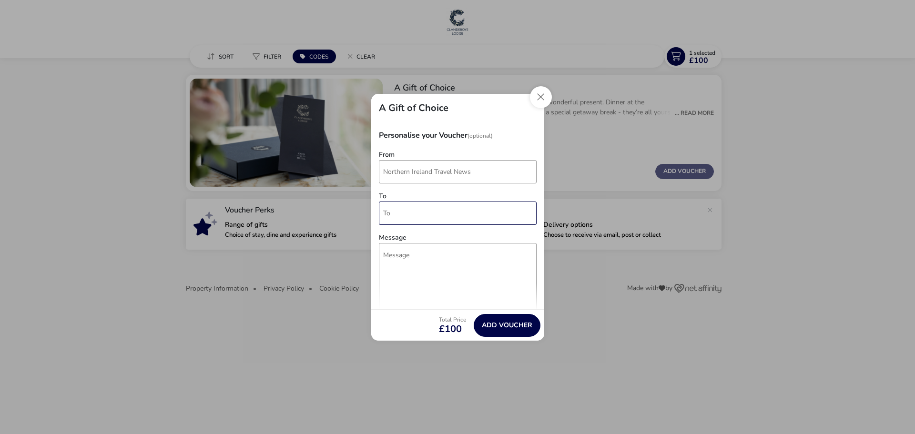
scroll to position [143, 0]
type input "Ashleigh & Stuart"
click at [423, 238] on textarea "Message" at bounding box center [458, 265] width 158 height 88
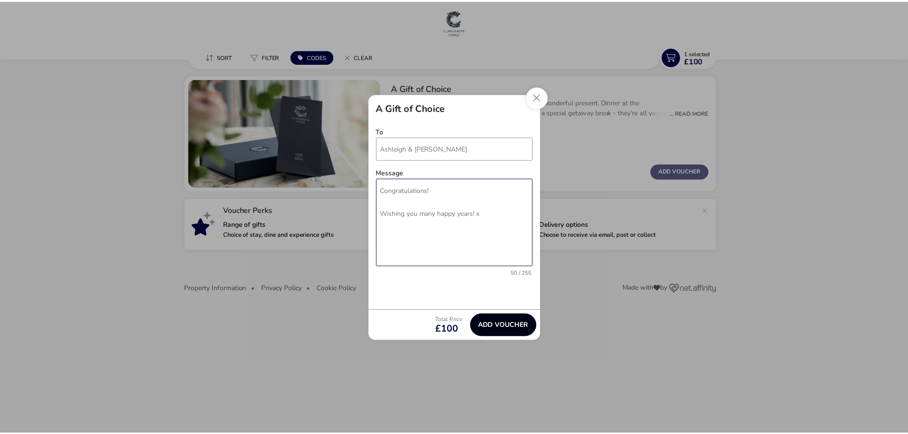
scroll to position [188, 0]
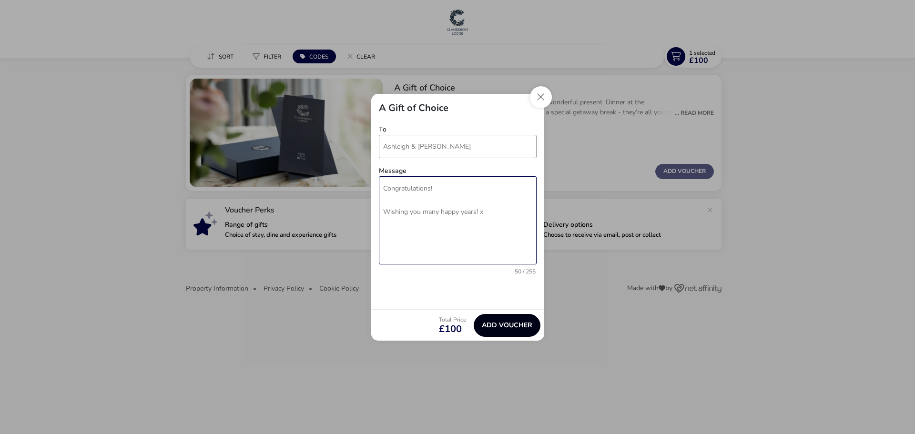
type textarea "Congratulations! Wishing you many happy years! x"
click at [492, 321] on button "Add Voucher" at bounding box center [507, 325] width 67 height 23
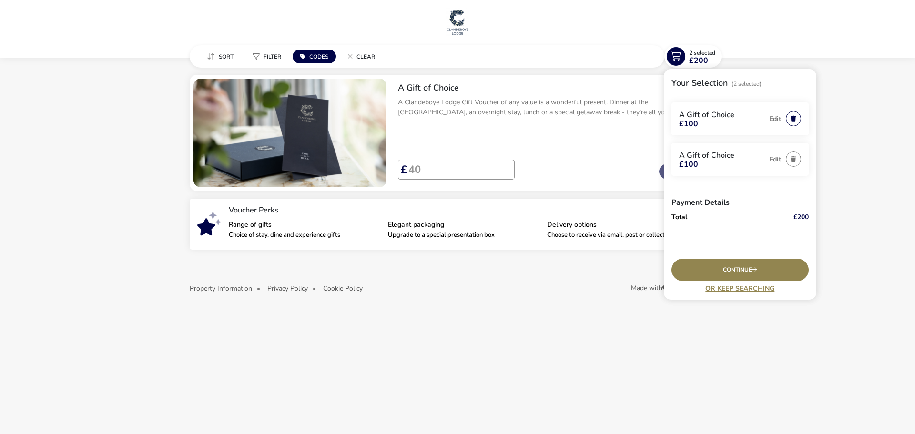
click at [791, 116] on button "button" at bounding box center [793, 118] width 15 height 15
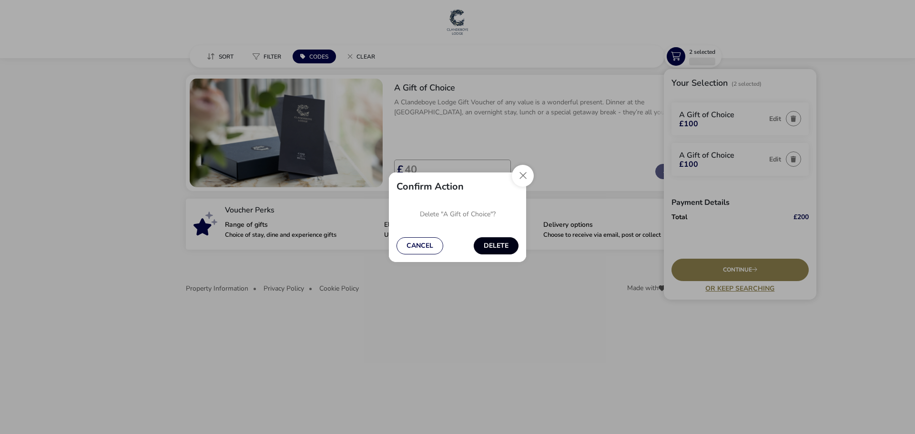
click at [516, 242] on button "Delete" at bounding box center [496, 245] width 45 height 17
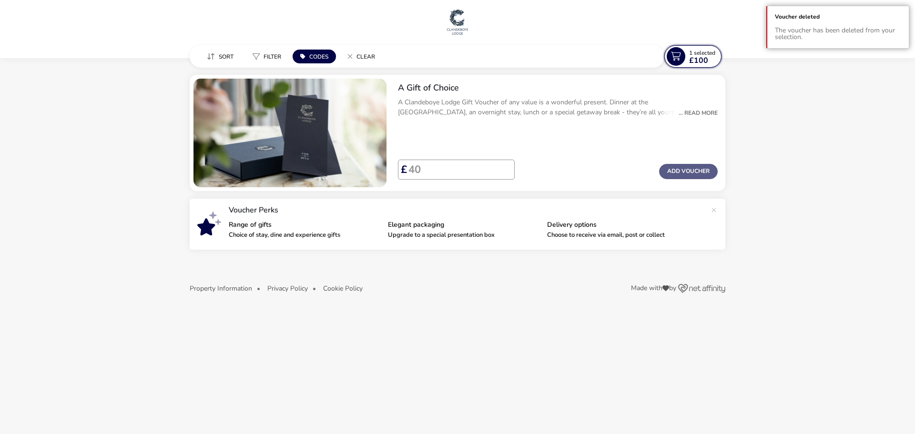
click at [694, 57] on span "£100" at bounding box center [698, 61] width 19 height 8
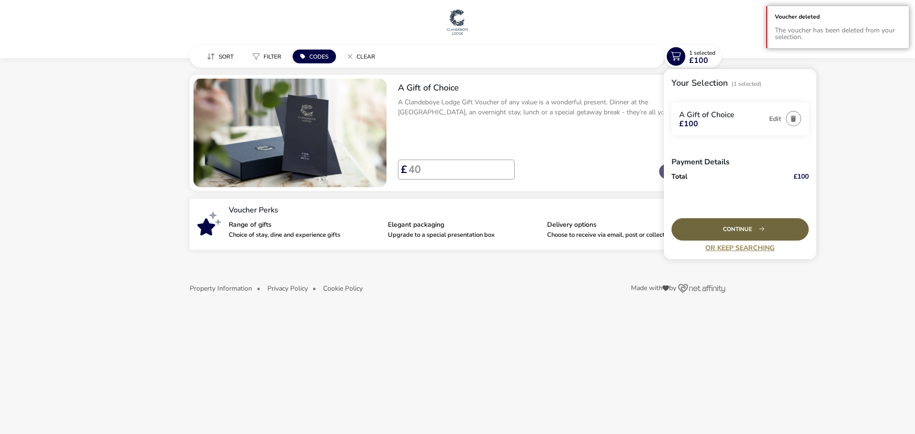
click at [750, 231] on div "Continue" at bounding box center [739, 229] width 137 height 22
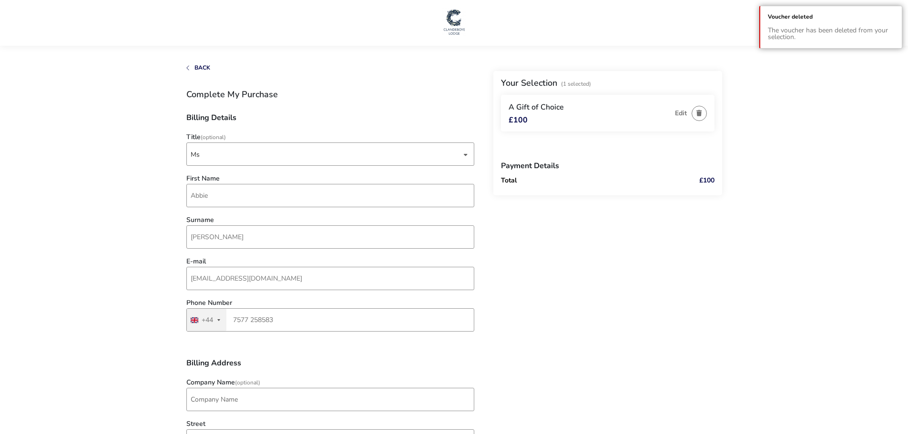
type input "NI TRAVEL NEWS"
type input "2B Pavilions Office Park, Holywood"
type input "Belfast"
type input "BT18 9JQ"
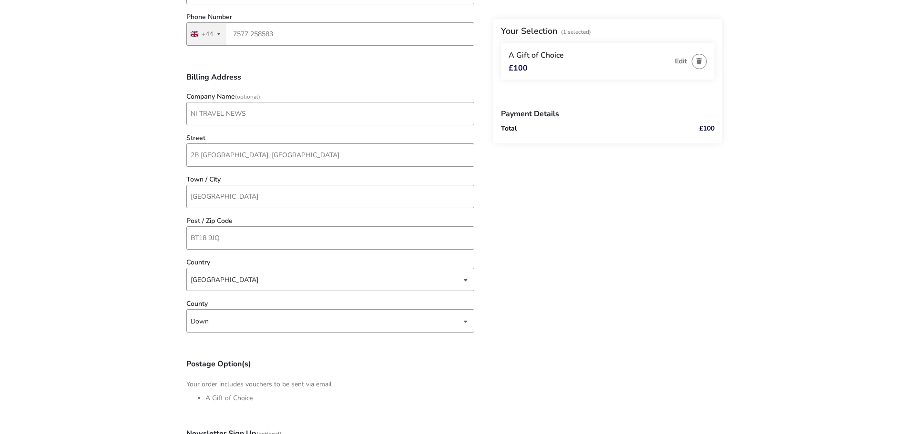
scroll to position [488, 0]
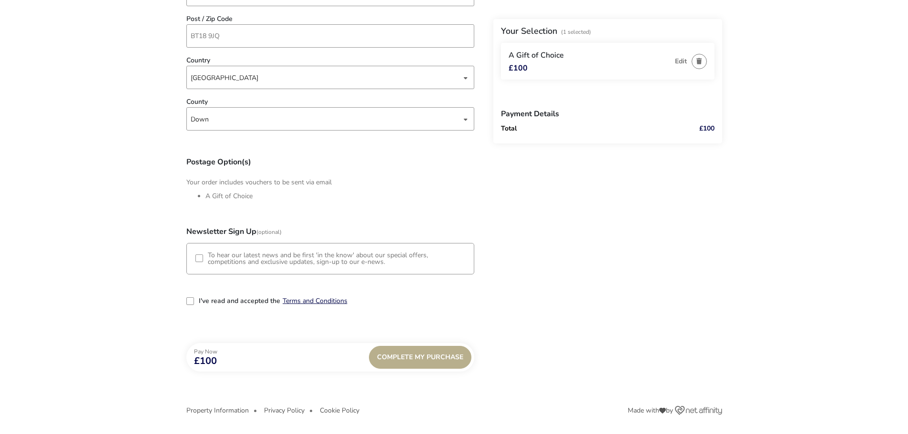
click at [194, 303] on div "3-term_condi" at bounding box center [190, 301] width 9 height 9
click at [190, 300] on div "3-term_condi" at bounding box center [190, 301] width 8 height 8
click at [415, 353] on div "Complete My Purchase" at bounding box center [420, 357] width 102 height 23
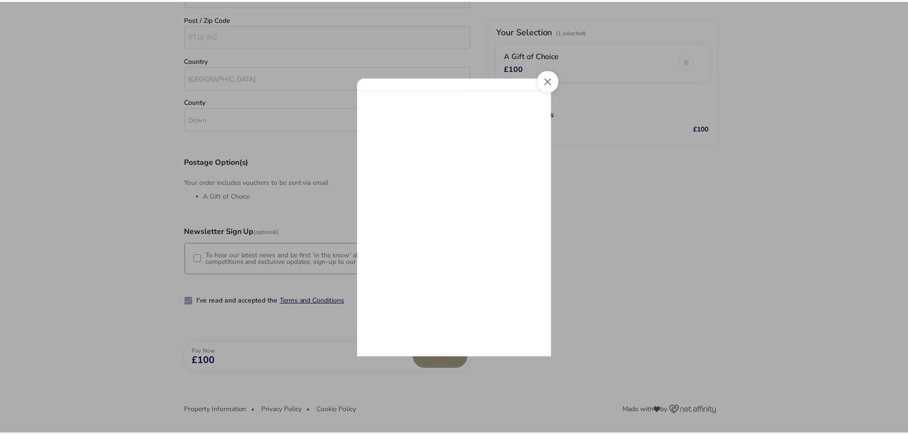
scroll to position [0, 0]
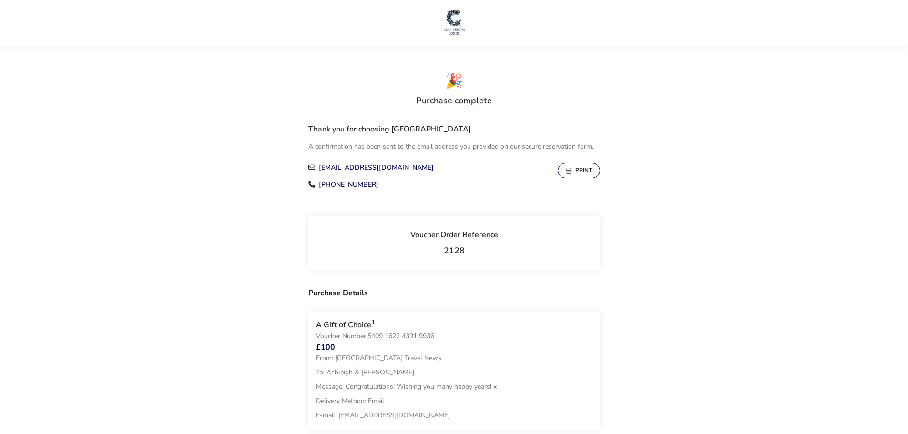
click at [587, 167] on button "Print" at bounding box center [578, 170] width 42 height 15
